Goal: Transaction & Acquisition: Purchase product/service

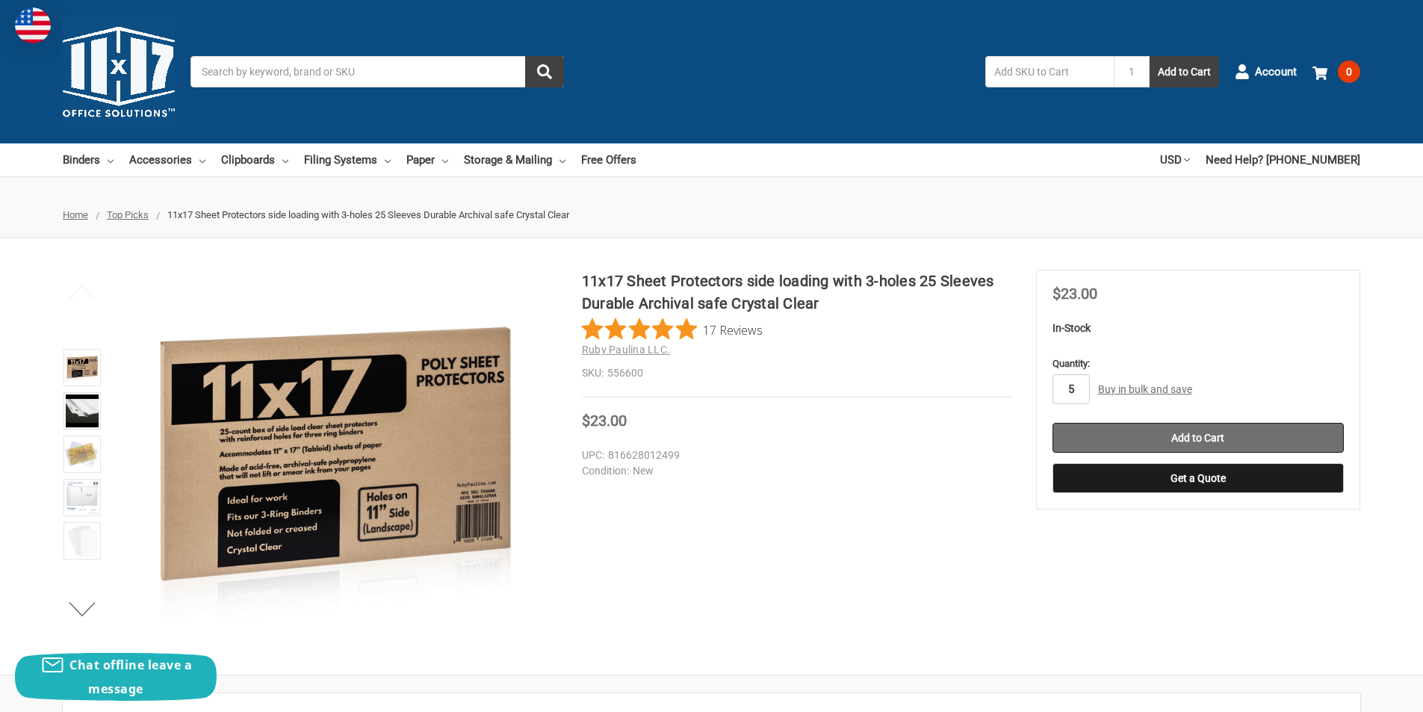
type input "5"
click at [1195, 438] on input "Add to Cart" at bounding box center [1198, 438] width 291 height 30
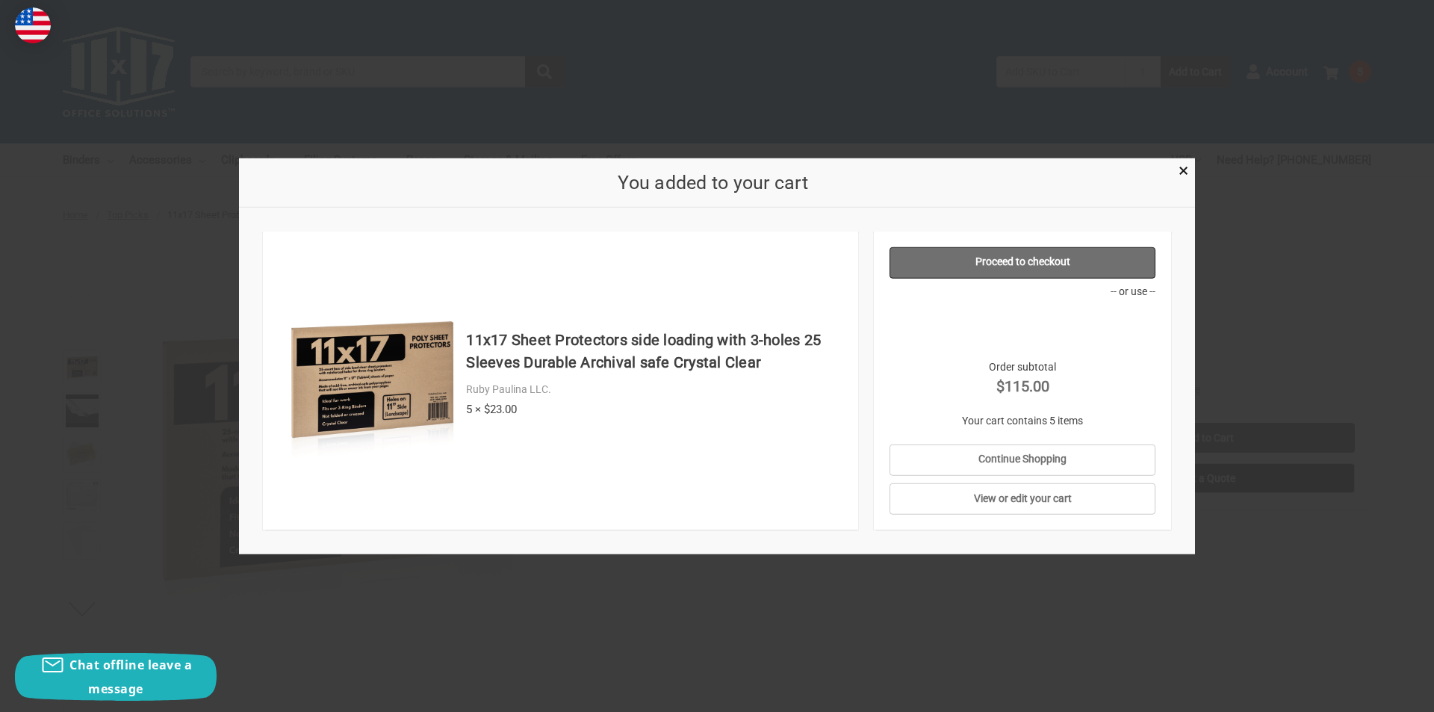
click at [1031, 264] on link "Proceed to checkout" at bounding box center [1023, 262] width 267 height 31
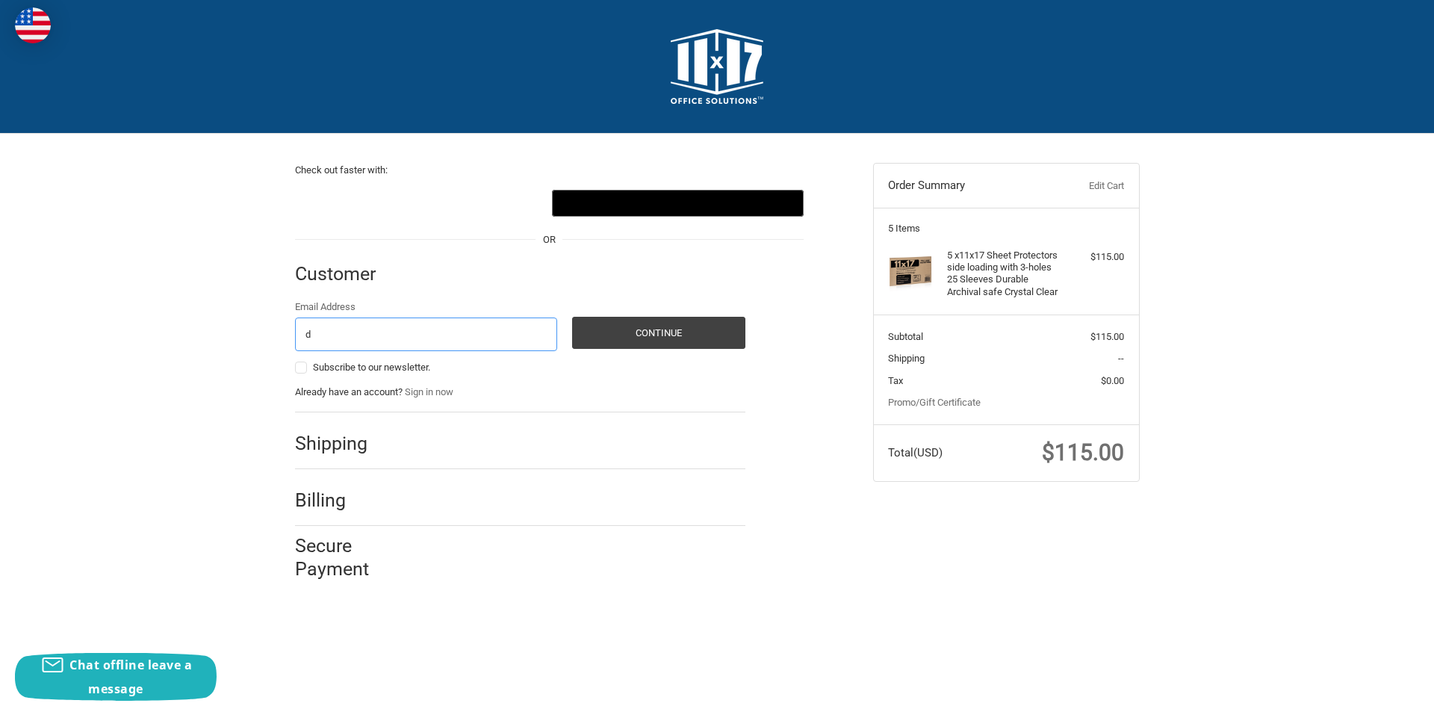
type input "[EMAIL_ADDRESS][DOMAIN_NAME]"
click at [686, 329] on button "Continue" at bounding box center [658, 333] width 173 height 32
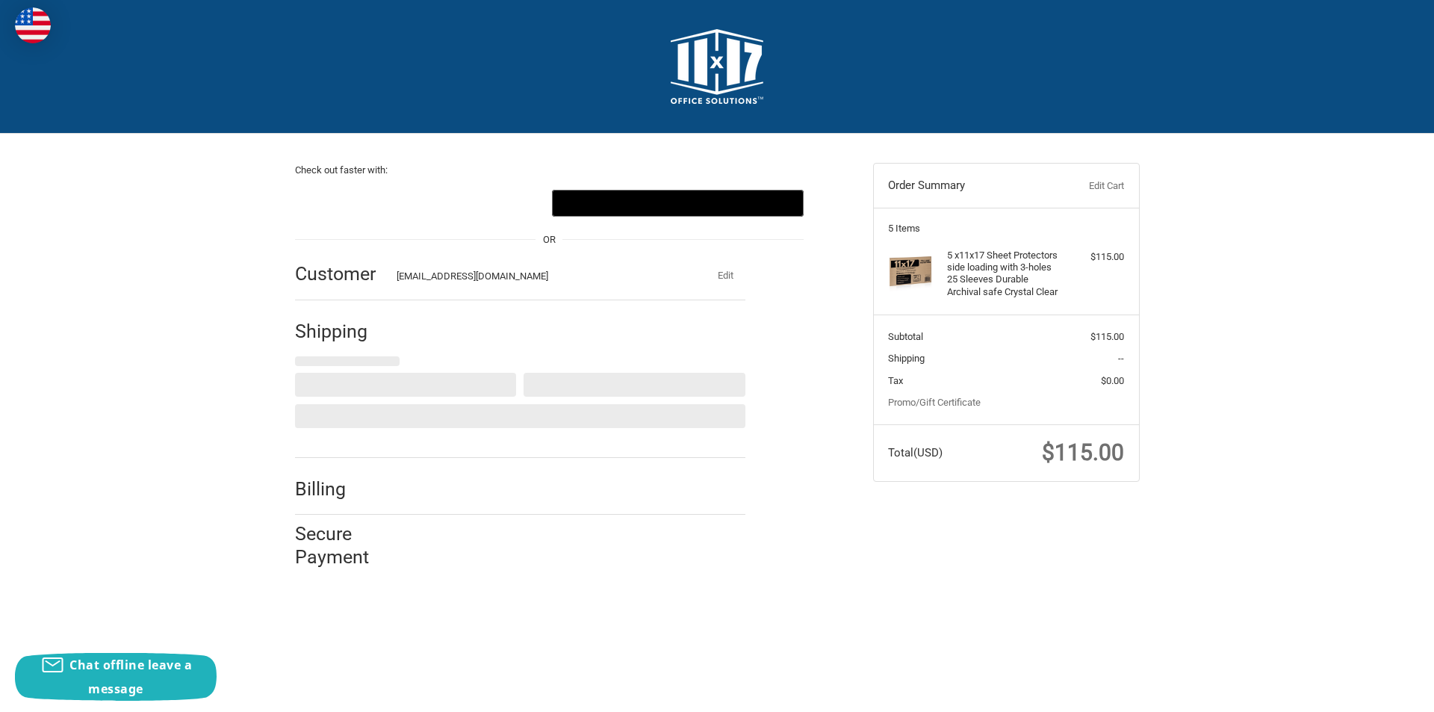
select select "US"
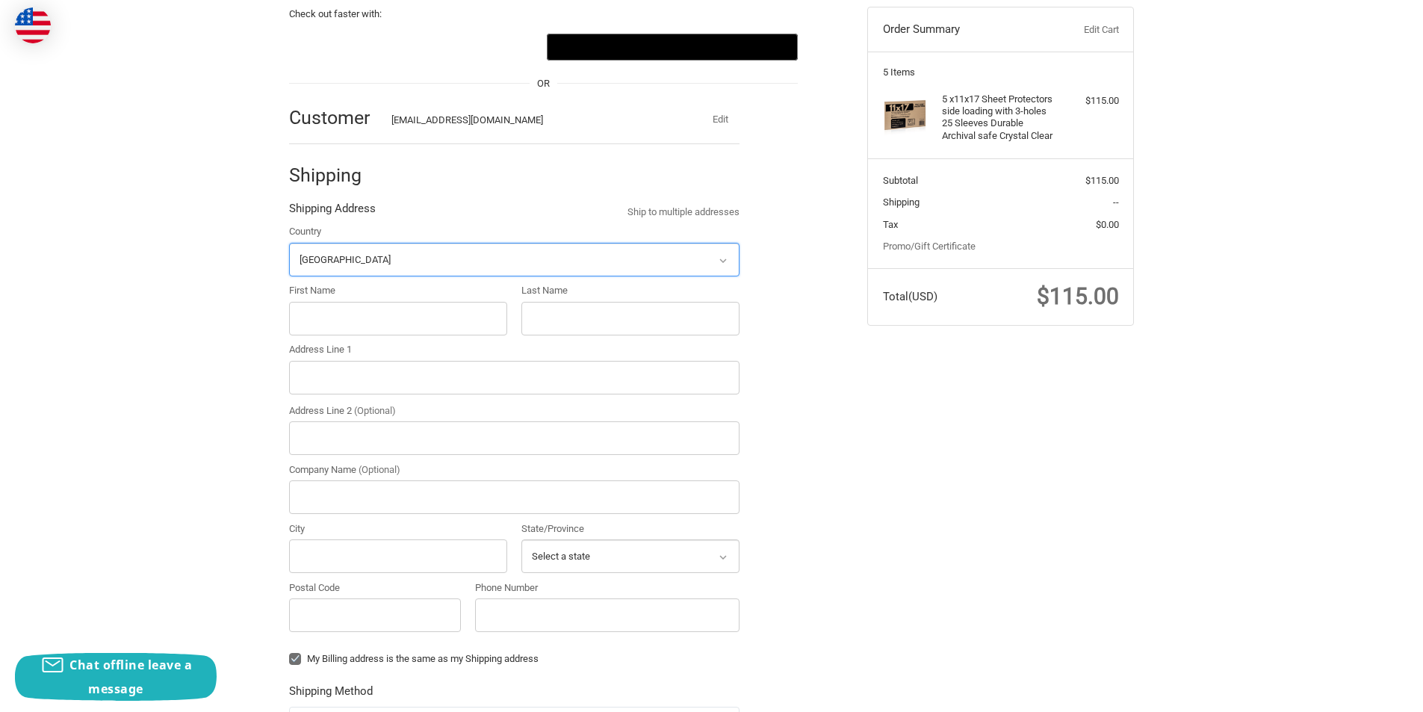
scroll to position [158, 0]
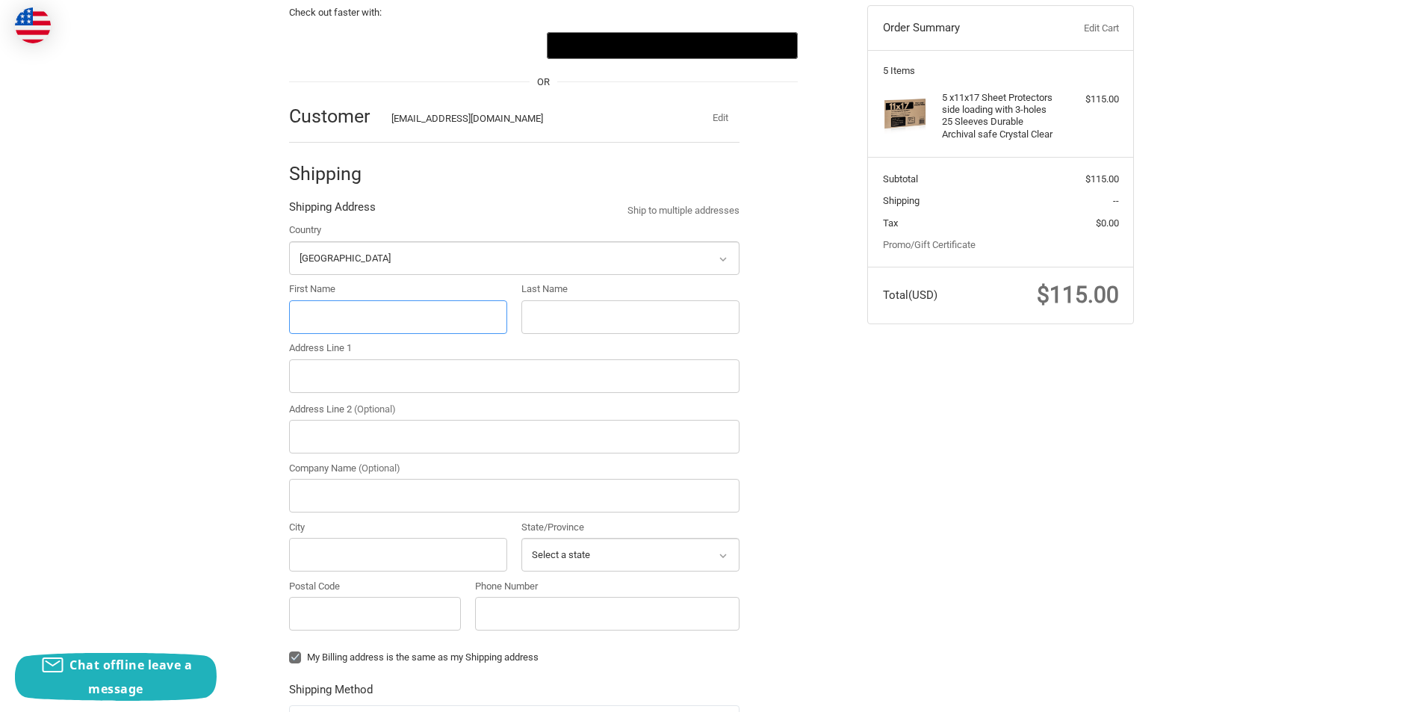
click at [386, 319] on input "First Name" at bounding box center [398, 317] width 218 height 34
type input "DON"
type input "TRAPPEN"
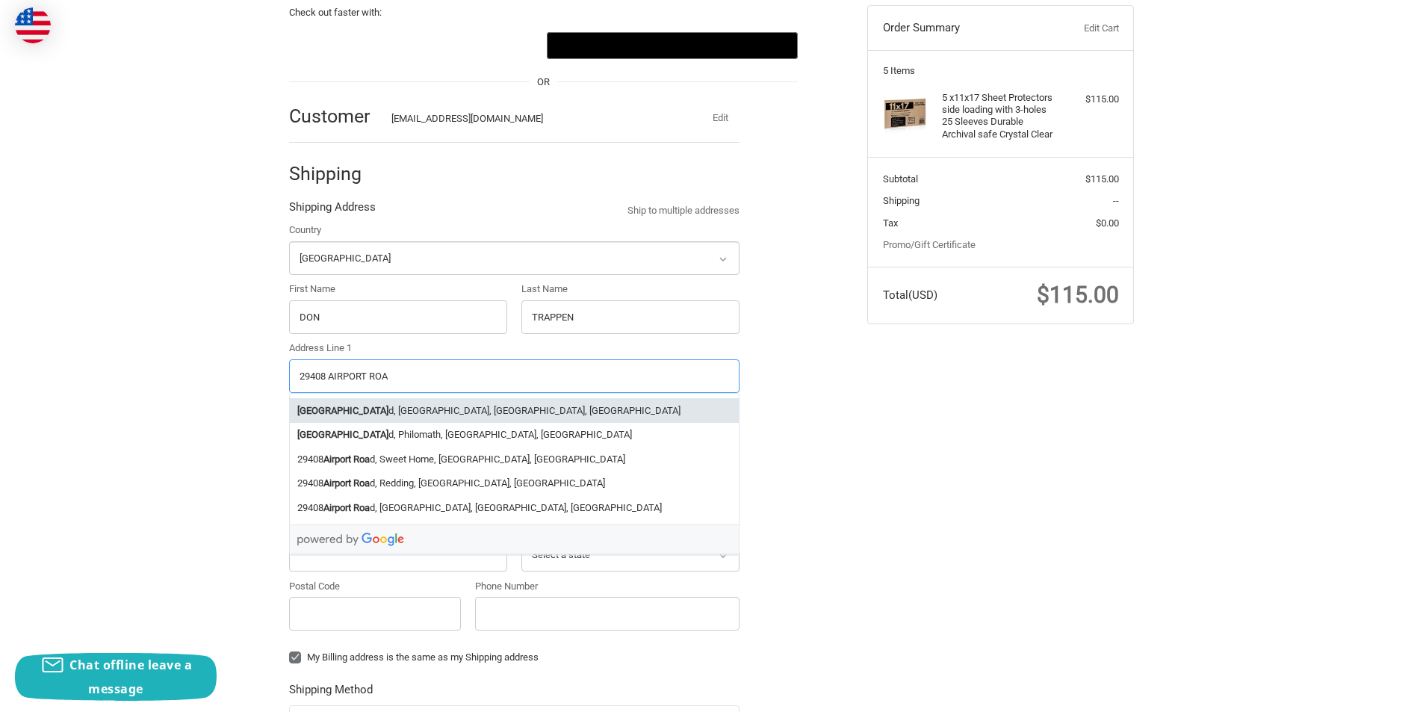
click at [381, 405] on li "29408 Airport Roa d, Eugene, OR, USA" at bounding box center [514, 410] width 449 height 25
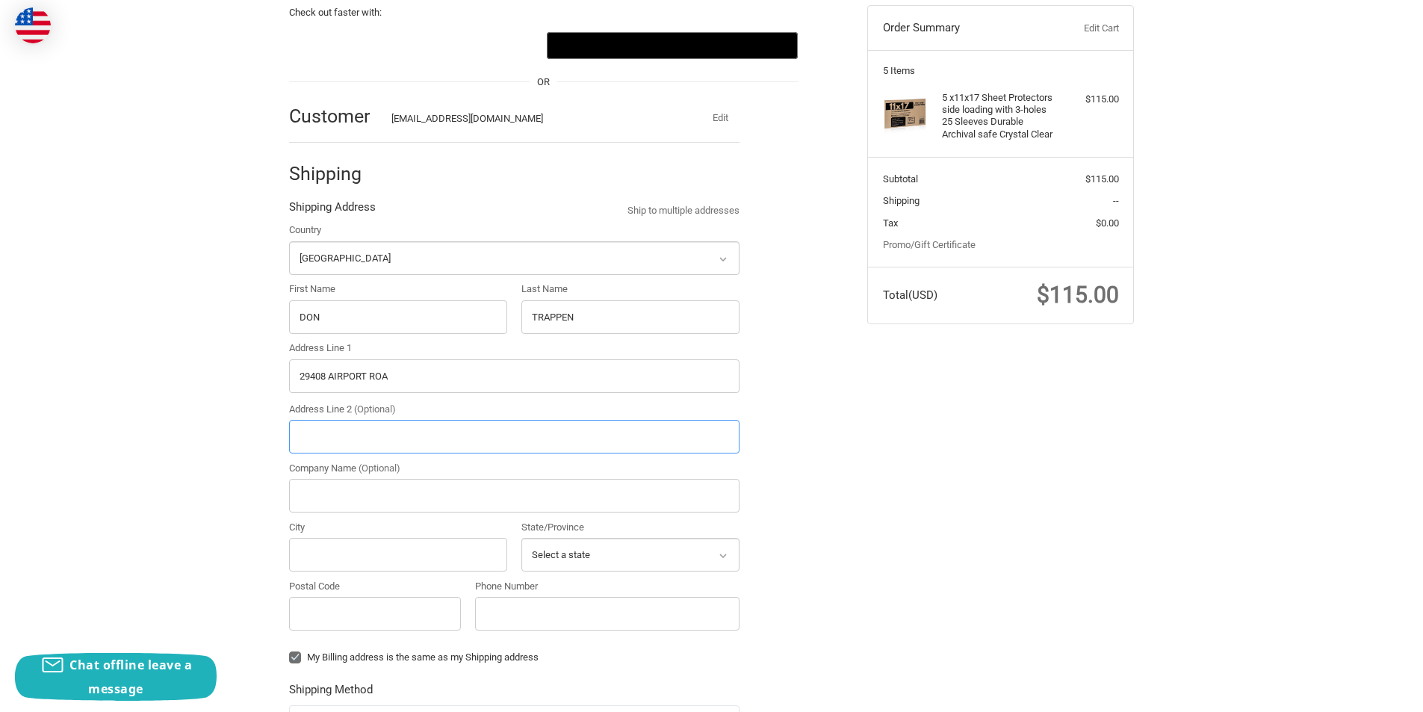
type input "29408 Airport Road"
type input "Eugene"
type input "97402"
select select "OR"
click at [513, 628] on input "Phone Number" at bounding box center [607, 614] width 264 height 34
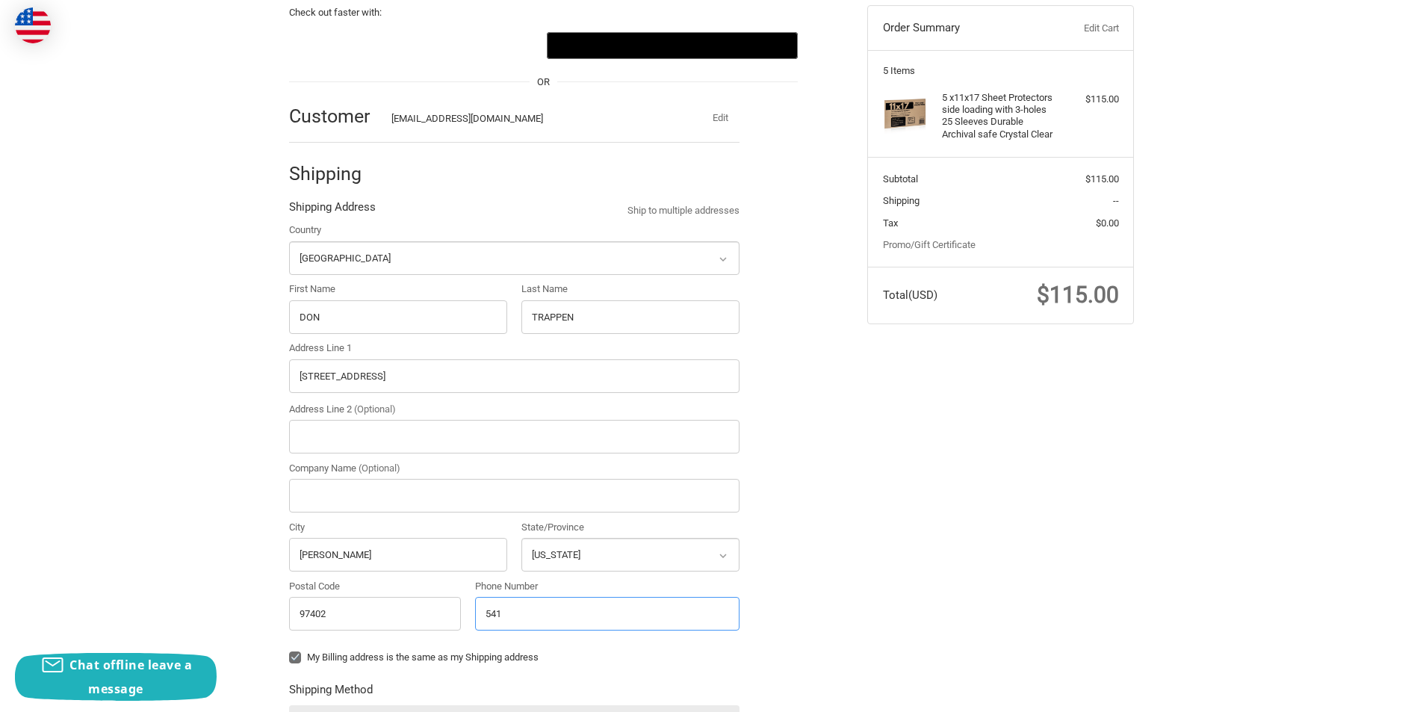
type input "541-"
radio input "true"
type input "541-689-6520"
click at [293, 660] on label "My Billing address is the same as my Shipping address" at bounding box center [514, 657] width 451 height 12
click at [290, 651] on input "My Billing address is the same as my Shipping address" at bounding box center [289, 650] width 1 height 1
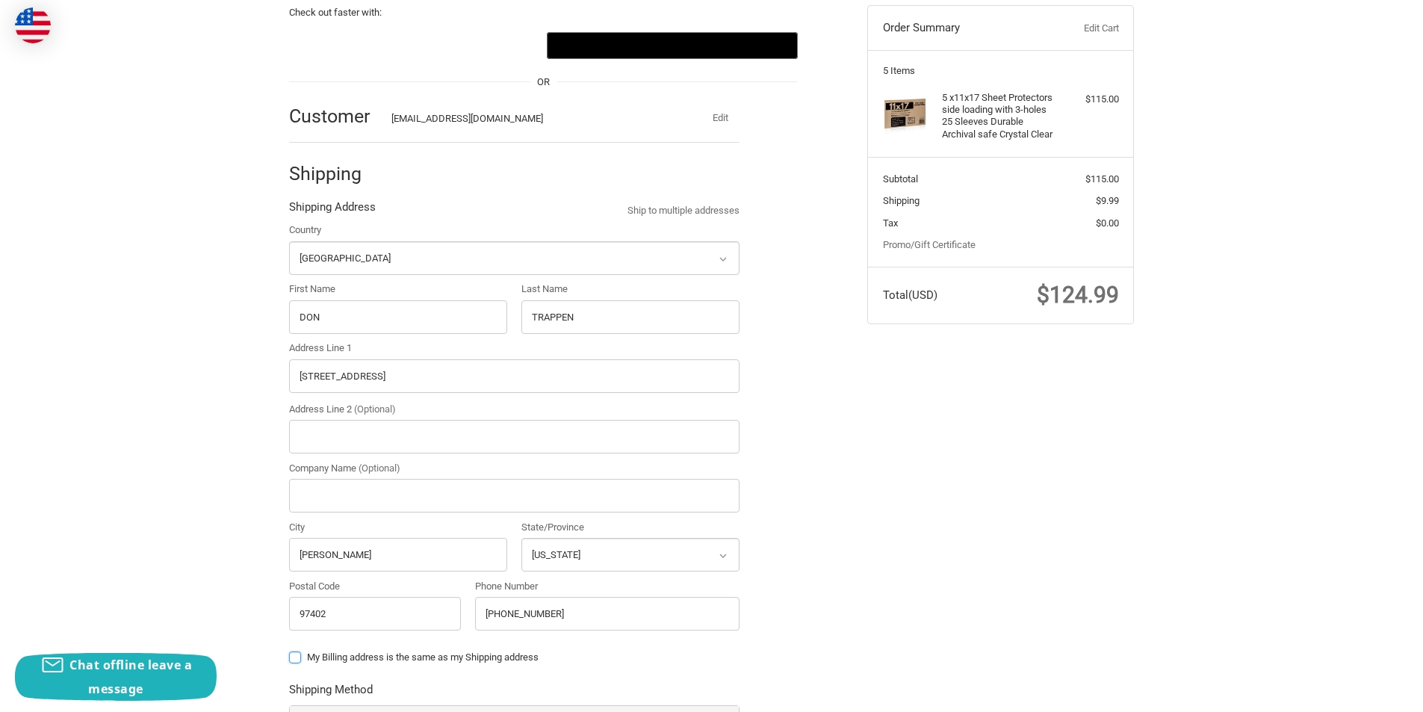
checkbox input "false"
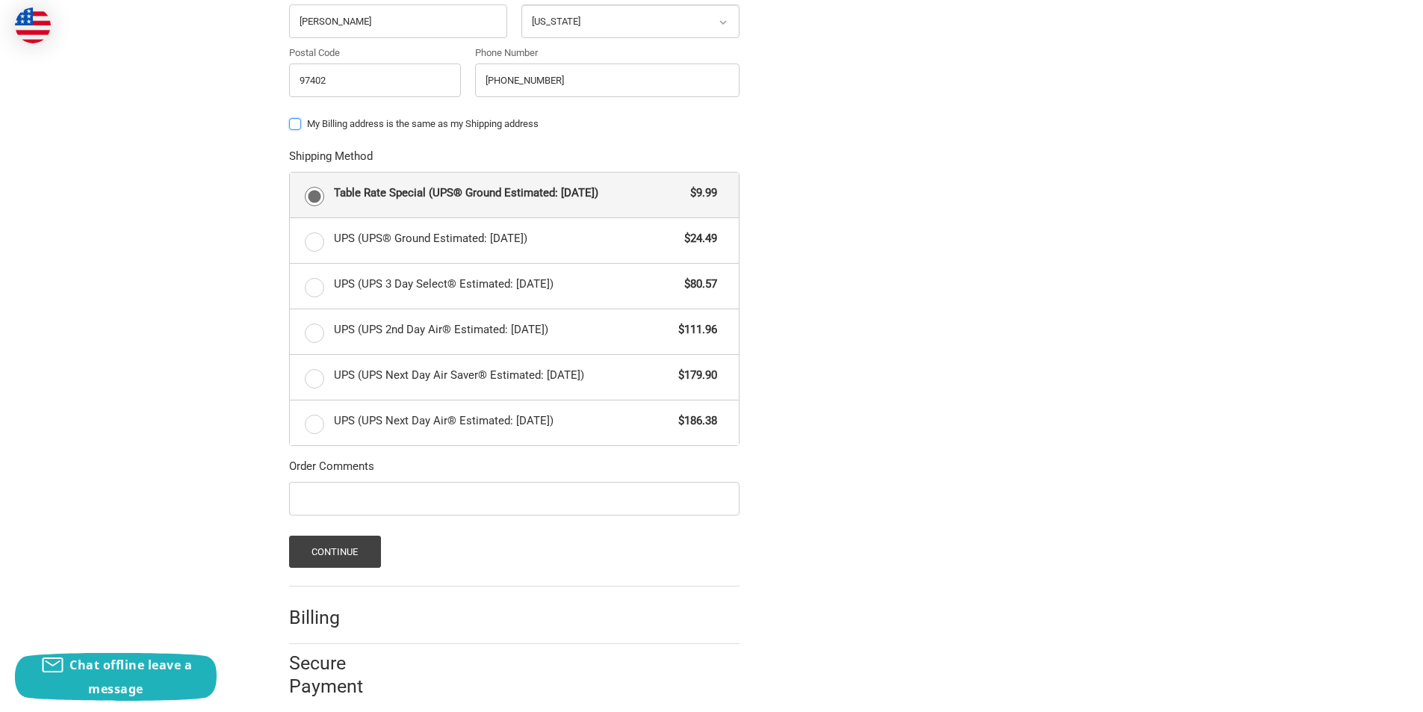
scroll to position [708, 0]
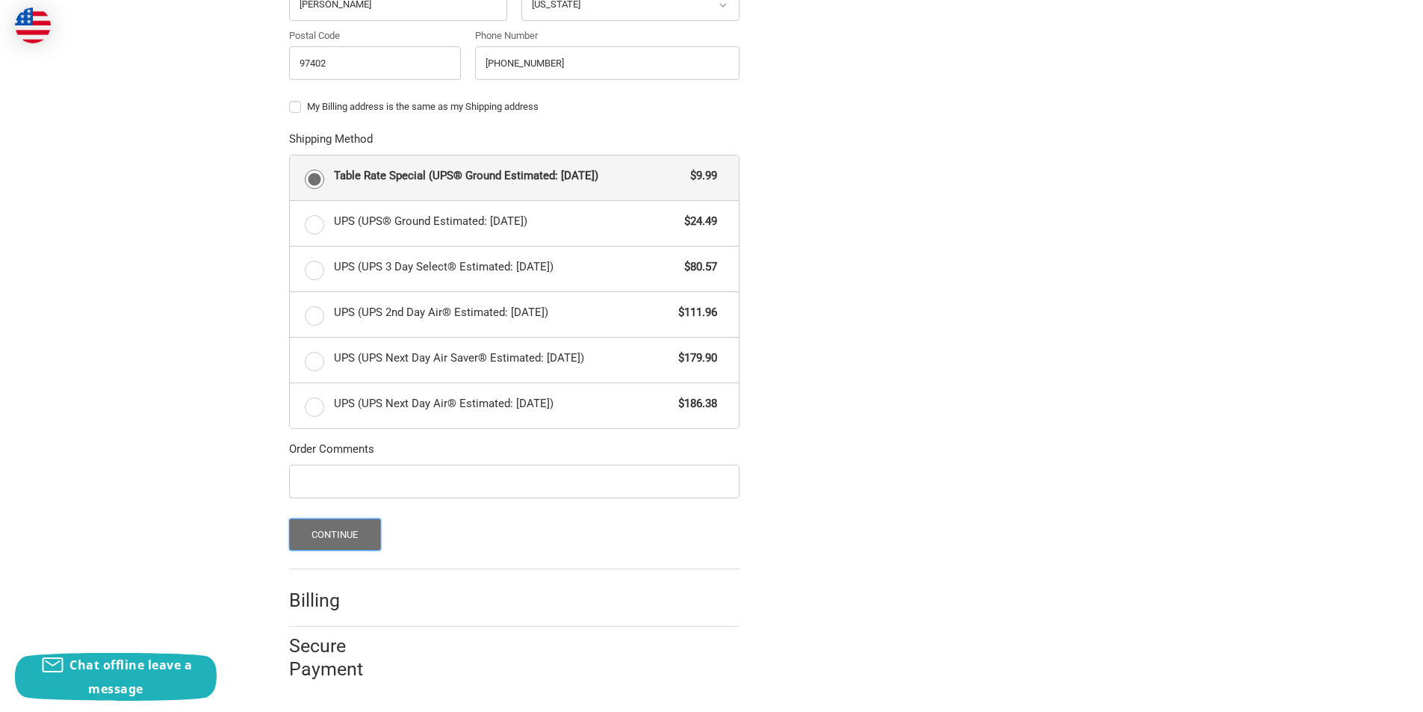
click at [329, 539] on button "Continue" at bounding box center [335, 534] width 92 height 32
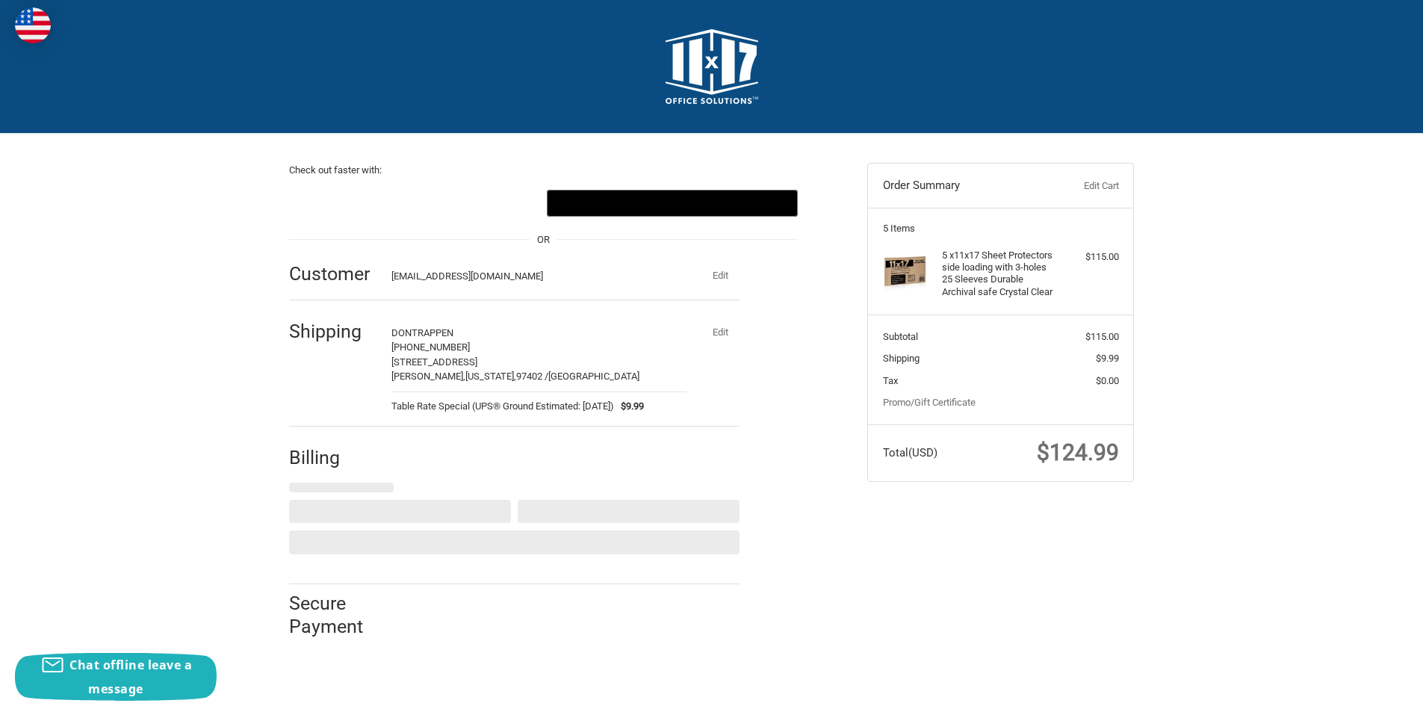
scroll to position [0, 0]
select select "US"
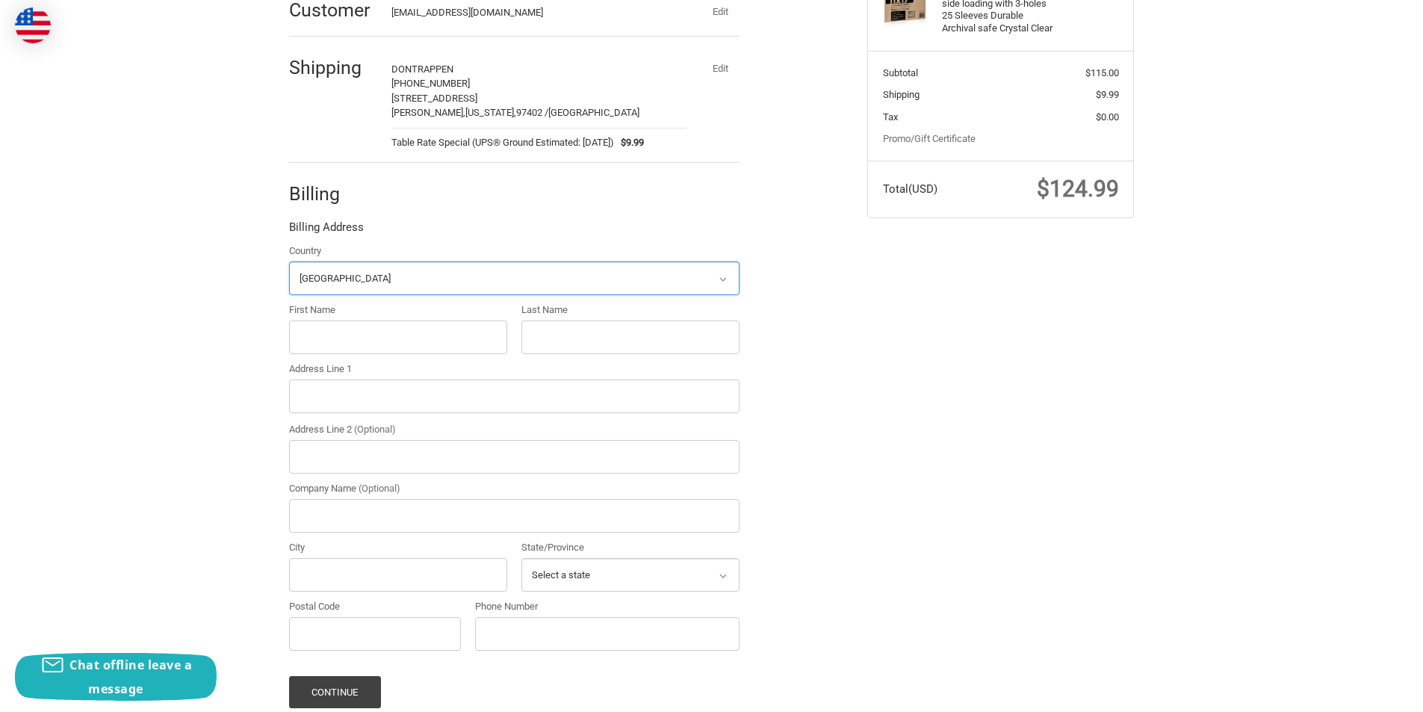
scroll to position [284, 0]
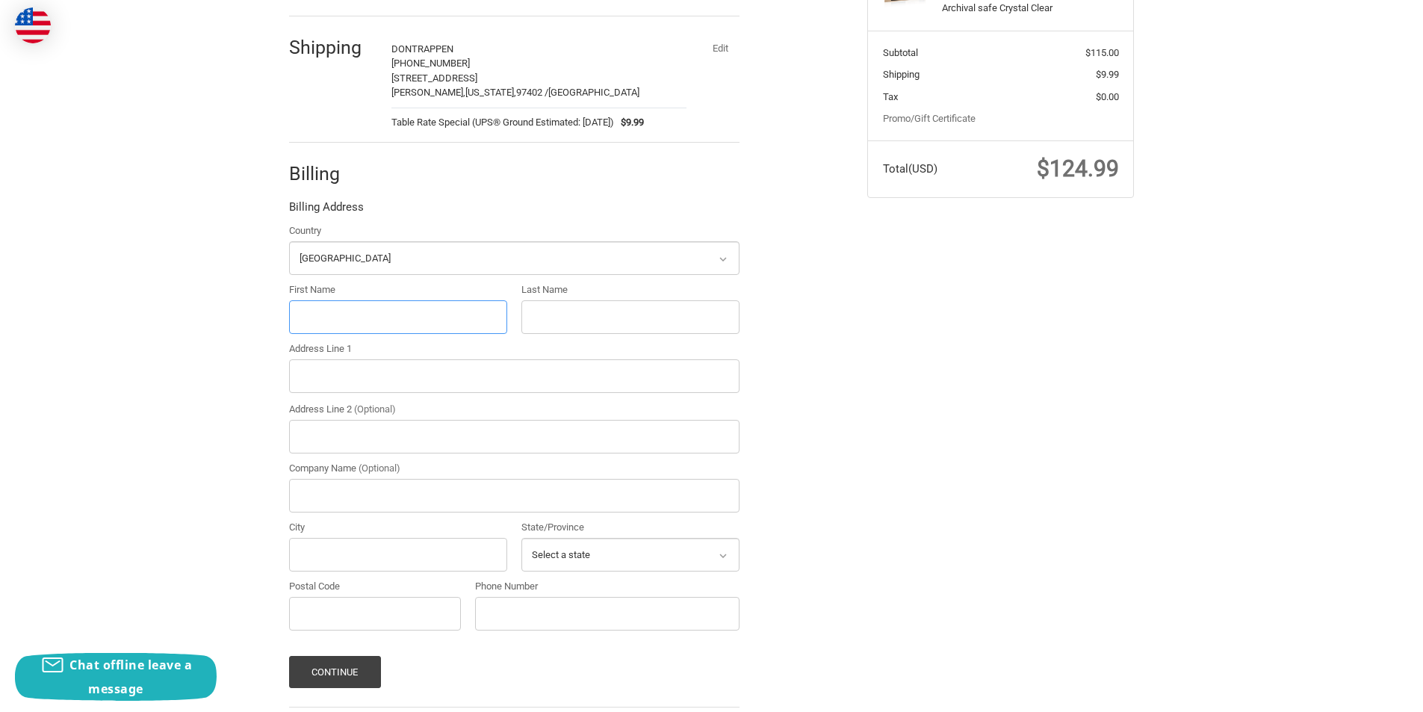
click at [391, 316] on input "First Name" at bounding box center [398, 317] width 218 height 34
type input "DON"
drag, startPoint x: 575, startPoint y: 312, endPoint x: 575, endPoint y: 324, distance: 12.7
click at [575, 312] on input "Last Name" at bounding box center [630, 317] width 218 height 34
type input "TRAPPEN"
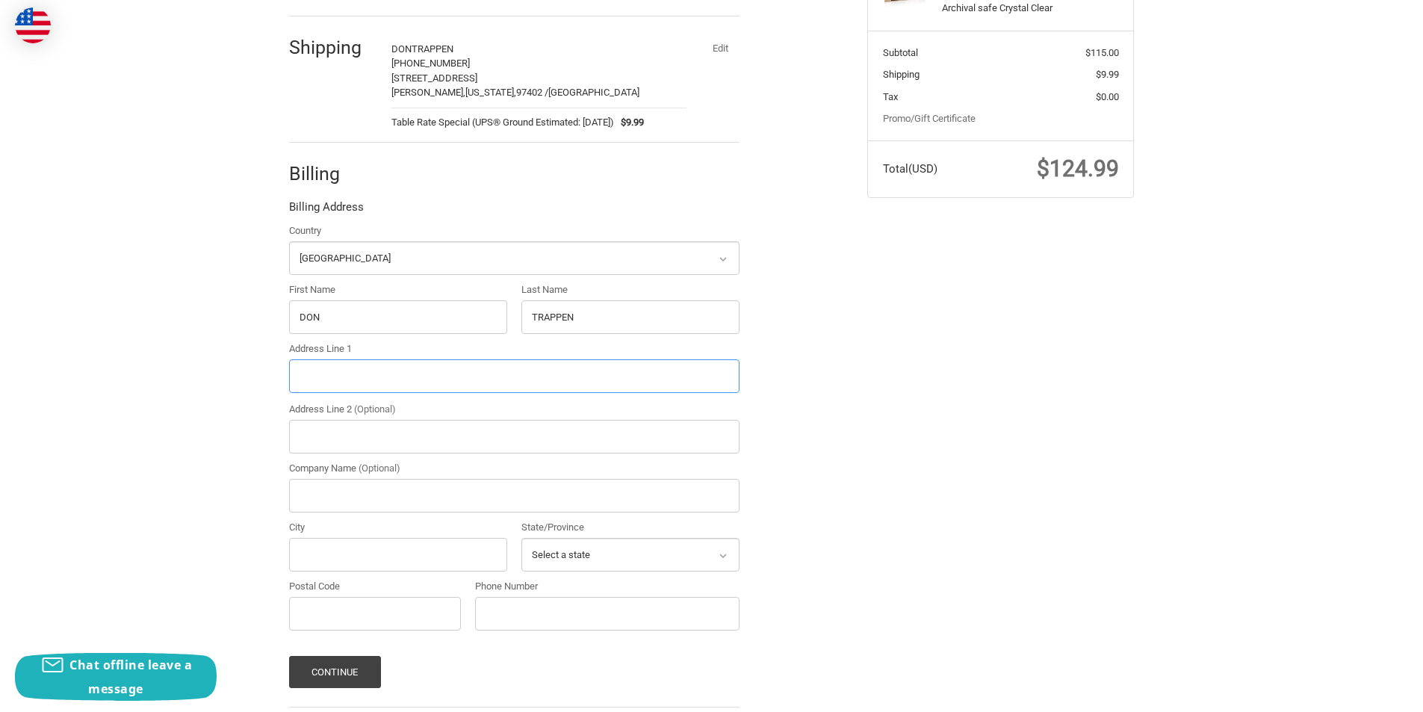
click at [371, 387] on input "Address Line 1" at bounding box center [514, 376] width 451 height 34
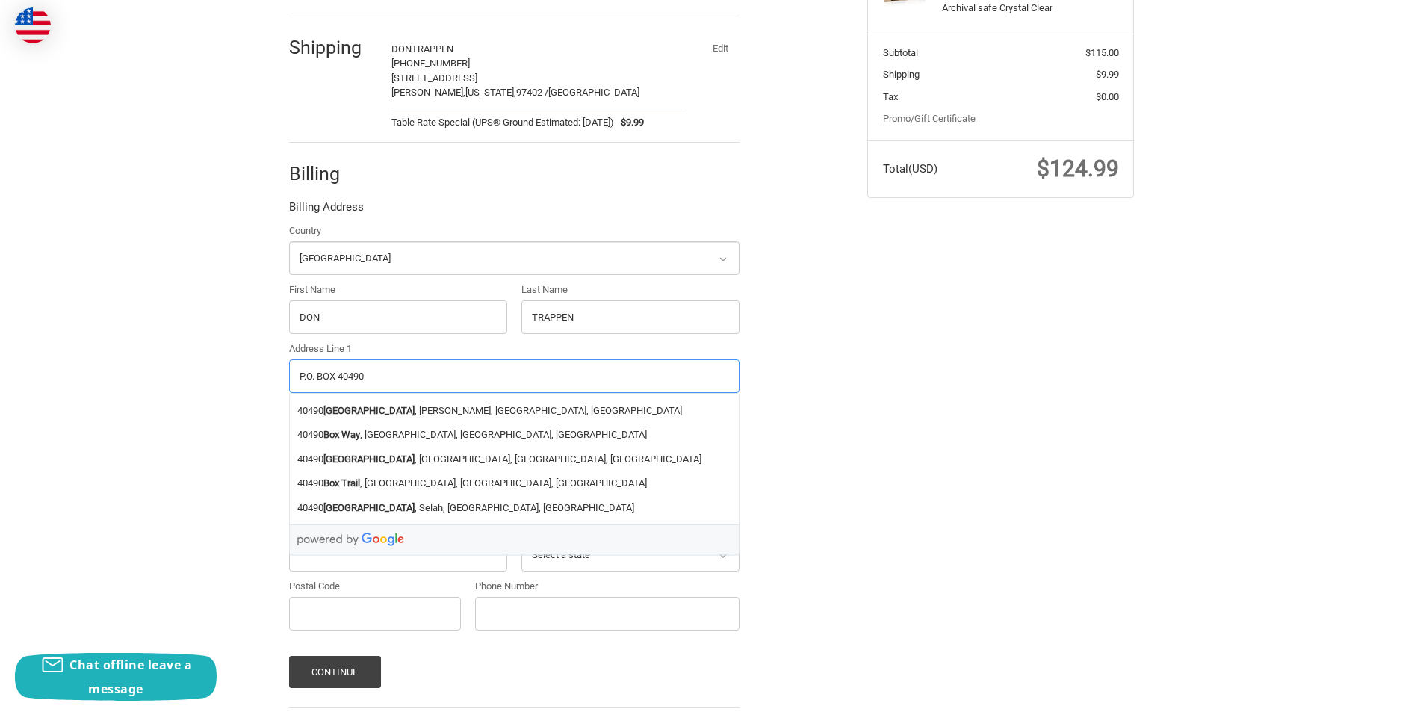
type input "P.O. BOX 40490"
click at [217, 397] on div "Check out faster with: @import url(//fonts.googleapis.com/css?family=Google+San…" at bounding box center [711, 314] width 1423 height 928
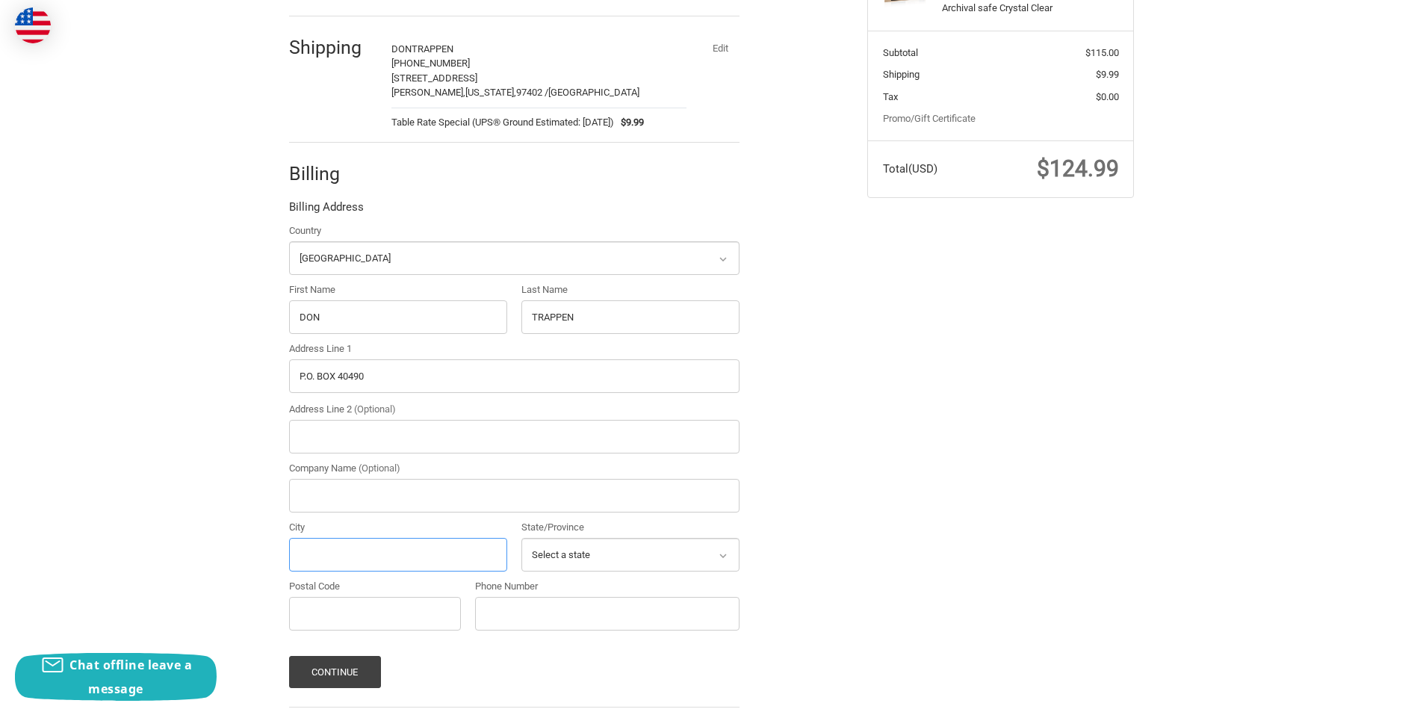
click at [319, 552] on input "City" at bounding box center [398, 555] width 218 height 34
type input "Eugene"
click at [611, 552] on select "Select a state Alabama Alaska American Samoa Arizona Arkansas Armed Forces Amer…" at bounding box center [630, 555] width 218 height 34
select select "OR"
click at [521, 538] on select "Select a state Alabama Alaska American Samoa Arizona Arkansas Armed Forces Amer…" at bounding box center [630, 555] width 218 height 34
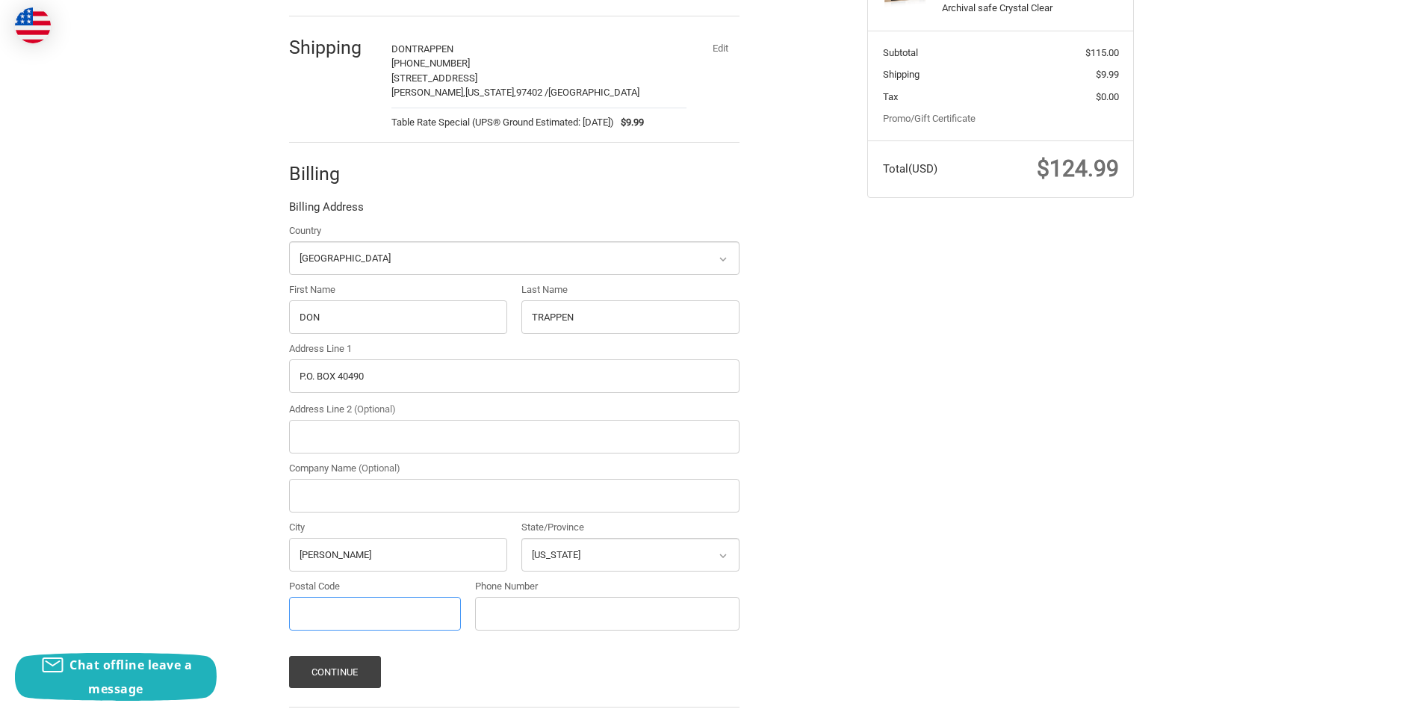
click at [364, 612] on input "Postal Code" at bounding box center [375, 614] width 172 height 34
type input "97404"
click at [511, 611] on input "Phone Number" at bounding box center [607, 614] width 264 height 34
type input "541-689-6520"
click at [335, 666] on button "Continue" at bounding box center [335, 672] width 92 height 32
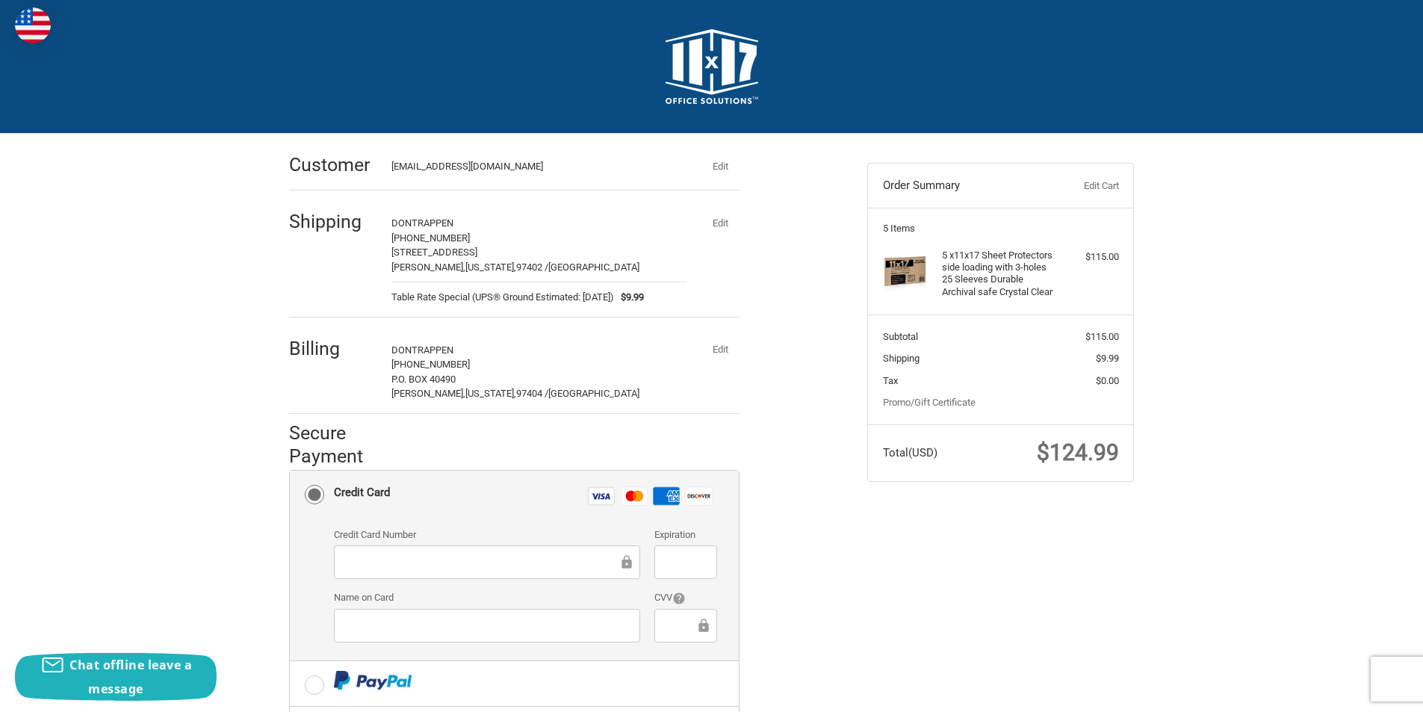
scroll to position [75, 0]
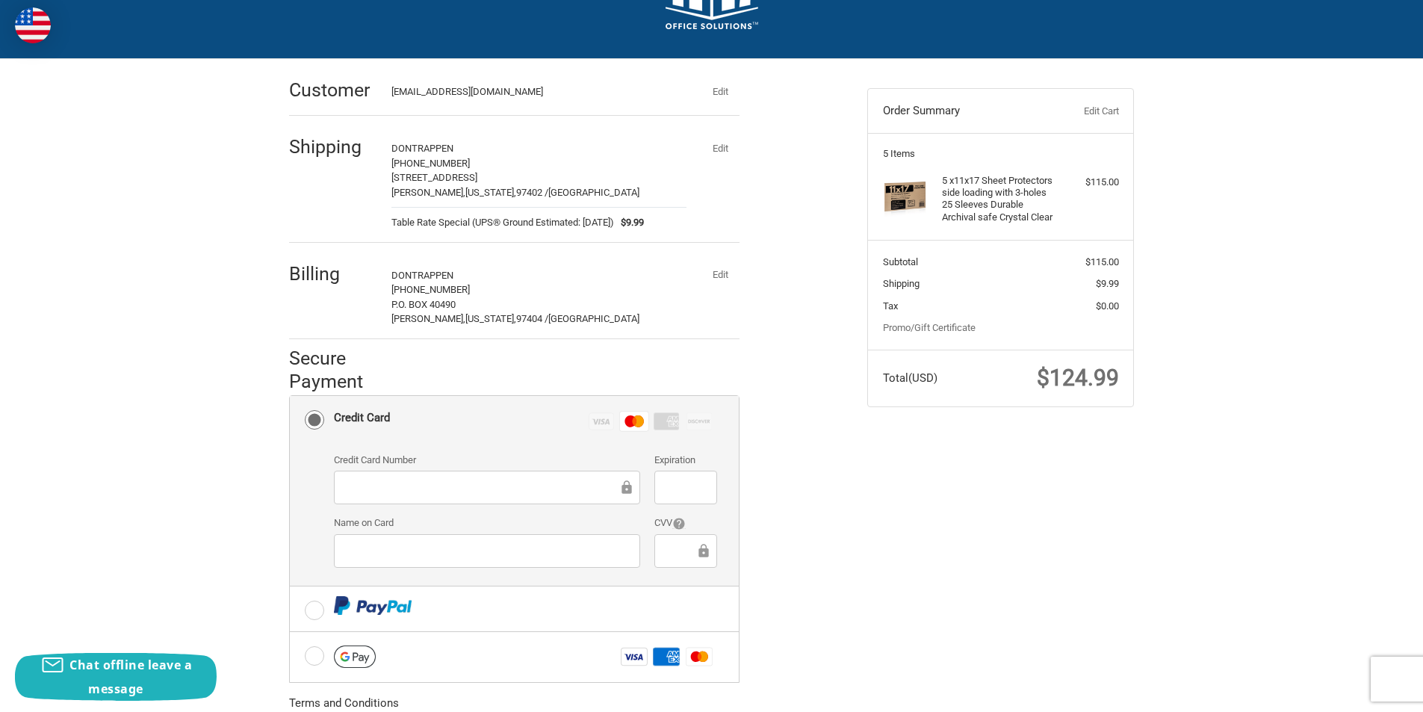
click at [965, 586] on div "Check out faster with: @import url(//fonts.googleapis.com/css?family=Google+San…" at bounding box center [712, 467] width 897 height 817
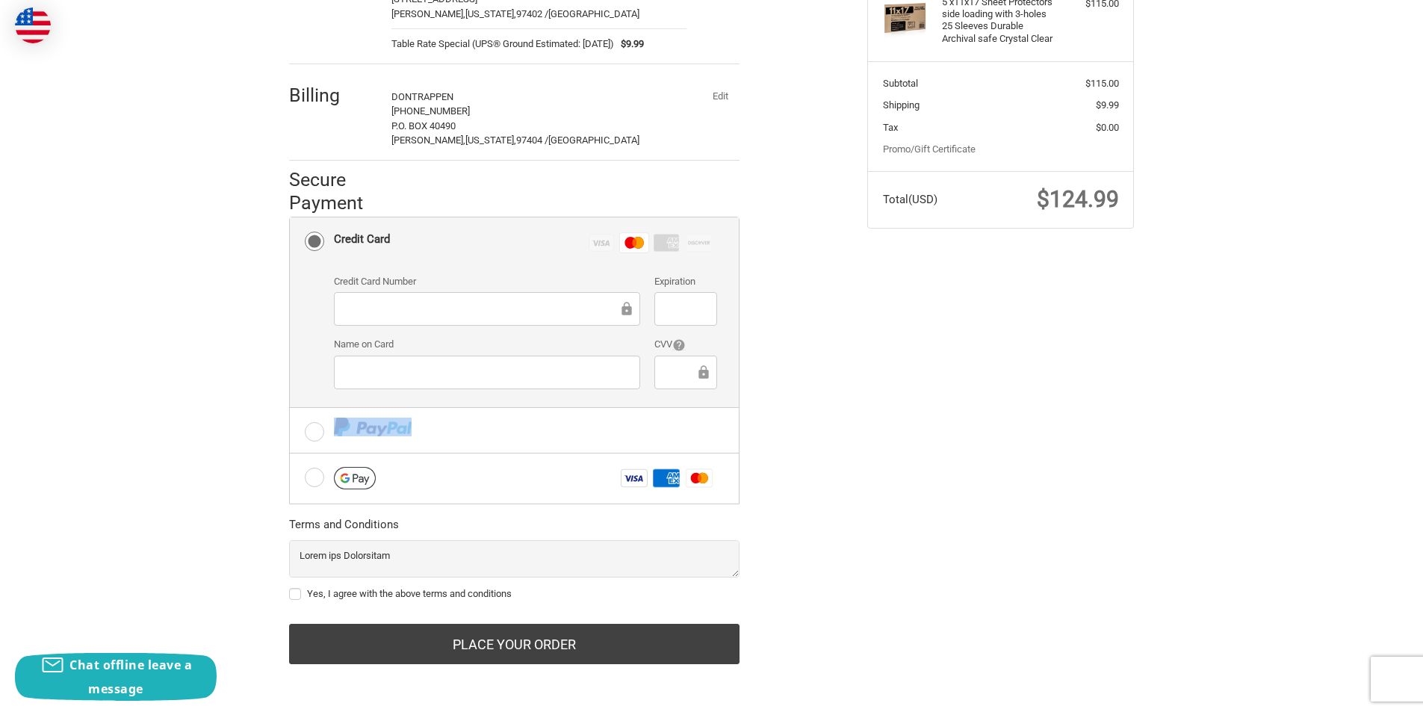
scroll to position [254, 0]
click at [299, 591] on label "Yes, I agree with the above terms and conditions" at bounding box center [514, 594] width 451 height 12
click at [290, 587] on input "Yes, I agree with the above terms and conditions" at bounding box center [289, 586] width 1 height 1
checkbox input "true"
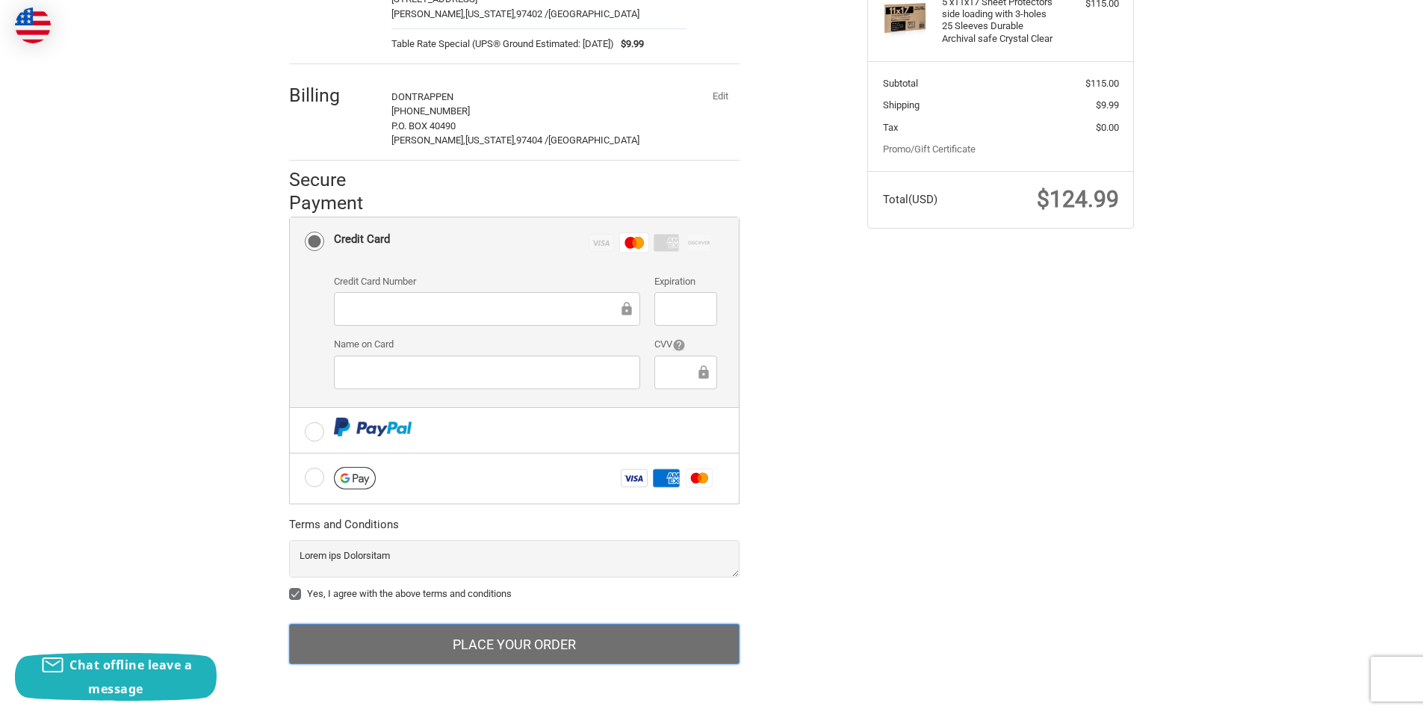
click at [424, 648] on button "Place Your Order" at bounding box center [514, 644] width 451 height 40
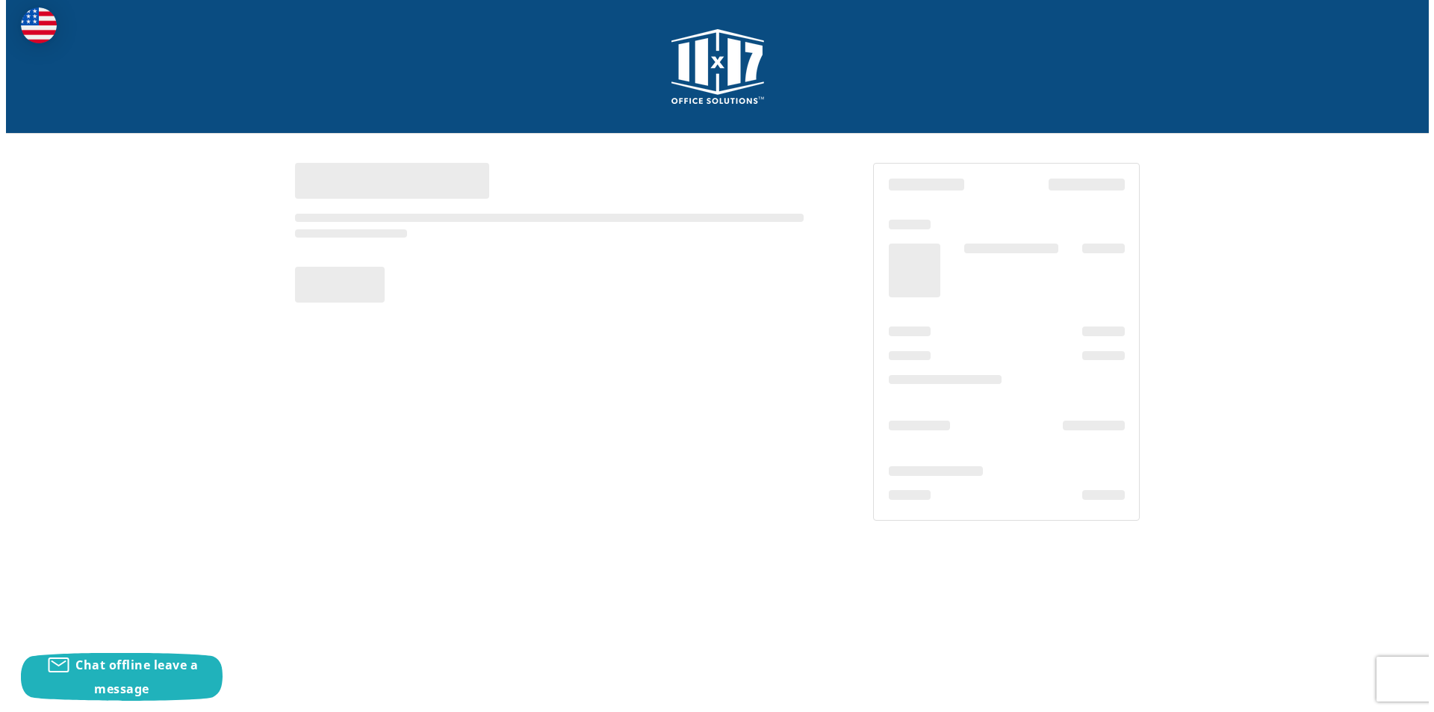
scroll to position [0, 0]
